Goal: Information Seeking & Learning: Check status

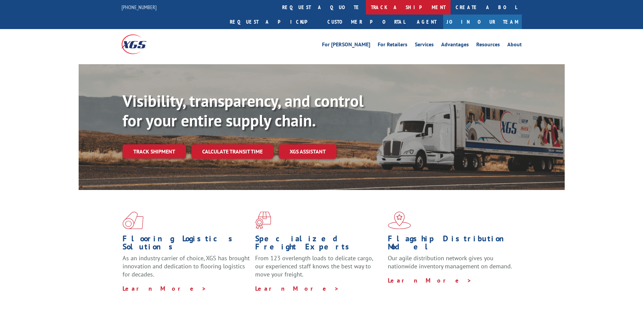
click at [366, 7] on link "track a shipment" at bounding box center [408, 7] width 85 height 15
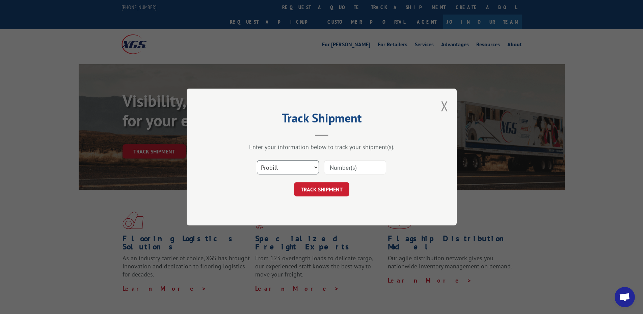
drag, startPoint x: 282, startPoint y: 168, endPoint x: 276, endPoint y: 170, distance: 6.2
click at [282, 168] on select "Select category... Probill BOL PO" at bounding box center [288, 167] width 62 height 14
select select "bol"
click at [257, 160] on select "Select category... Probill BOL PO" at bounding box center [288, 167] width 62 height 14
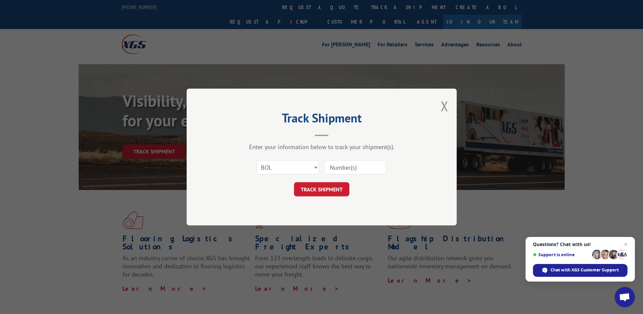
click at [357, 165] on input at bounding box center [355, 167] width 62 height 14
type input "2854900"
click at [346, 188] on button "TRACK SHIPMENT" at bounding box center [321, 189] width 55 height 14
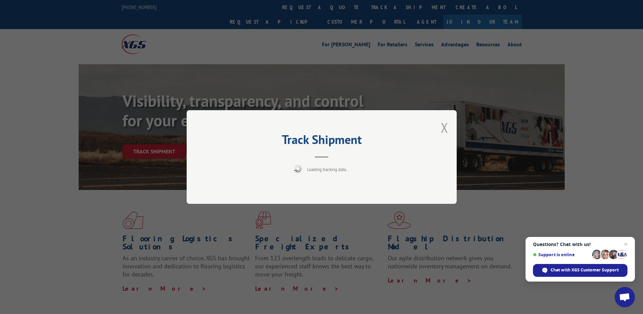
click at [443, 124] on button "Close modal" at bounding box center [444, 127] width 7 height 18
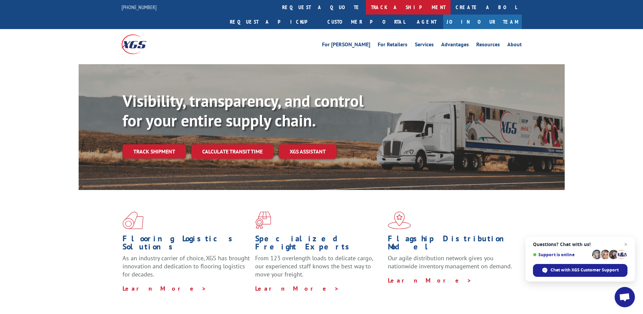
click at [366, 2] on link "track a shipment" at bounding box center [408, 7] width 85 height 15
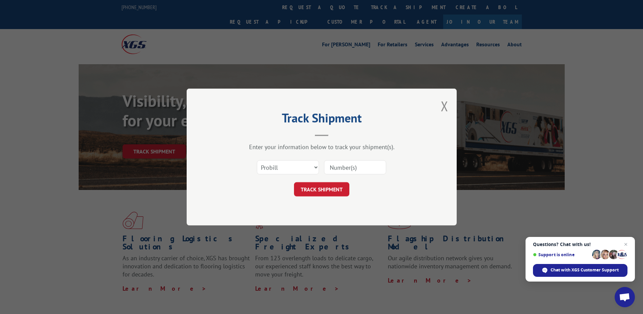
click at [280, 174] on div "Select category... Probill BOL PO" at bounding box center [287, 167] width 61 height 16
click at [279, 171] on select "Select category... Probill BOL PO" at bounding box center [288, 167] width 62 height 14
select select "bol"
click at [257, 160] on select "Select category... Probill BOL PO" at bounding box center [288, 167] width 62 height 14
click at [346, 164] on input at bounding box center [355, 167] width 62 height 14
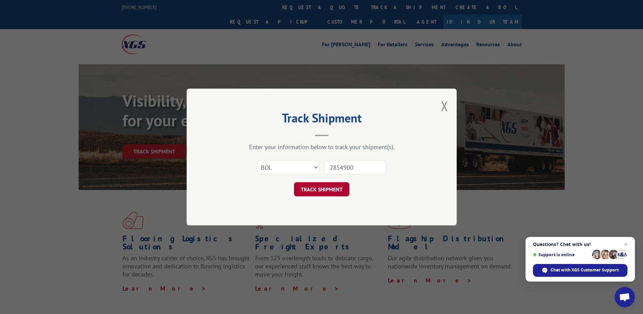
type input "2854900"
click at [305, 184] on button "TRACK SHIPMENT" at bounding box center [321, 189] width 55 height 14
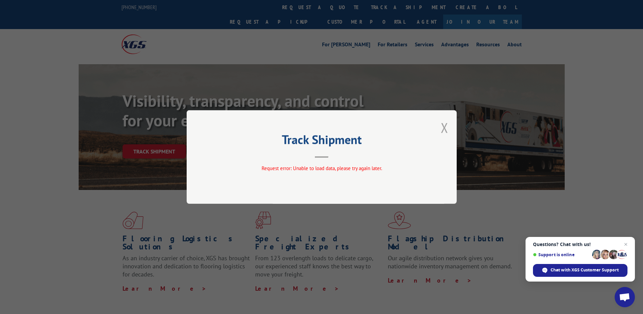
click at [448, 130] on button "Close modal" at bounding box center [444, 127] width 7 height 18
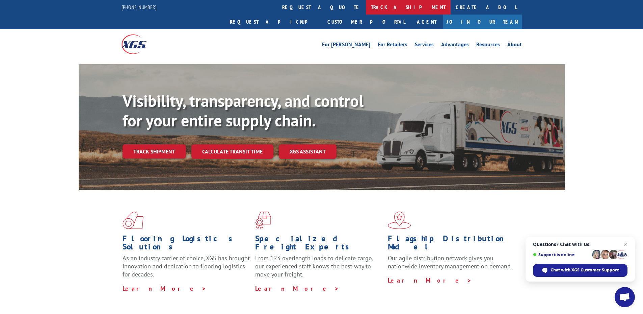
click at [366, 11] on link "track a shipment" at bounding box center [408, 7] width 85 height 15
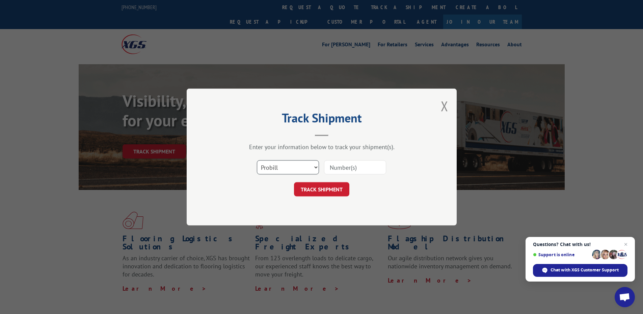
drag, startPoint x: 316, startPoint y: 168, endPoint x: 308, endPoint y: 169, distance: 7.4
click at [313, 169] on select "Select category... Probill BOL PO" at bounding box center [288, 167] width 62 height 14
select select "bol"
click at [257, 160] on select "Select category... Probill BOL PO" at bounding box center [288, 167] width 62 height 14
click at [330, 168] on input at bounding box center [355, 167] width 62 height 14
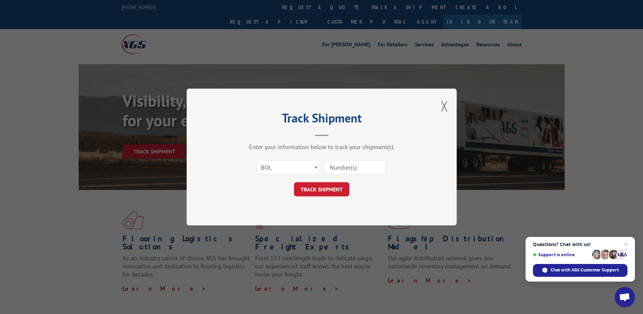
type input "2854900"
click at [338, 188] on button "TRACK SHIPMENT" at bounding box center [321, 189] width 55 height 14
